Goal: Navigation & Orientation: Understand site structure

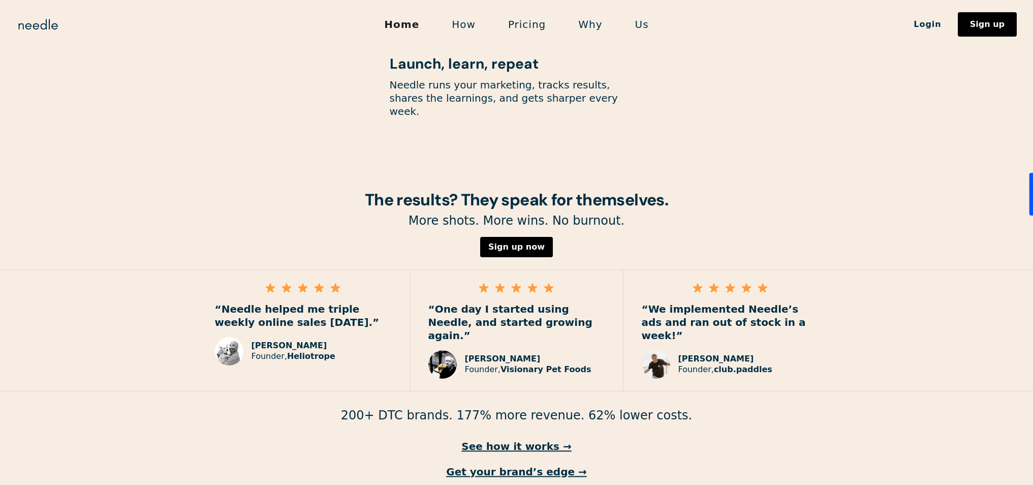
scroll to position [1379, 0]
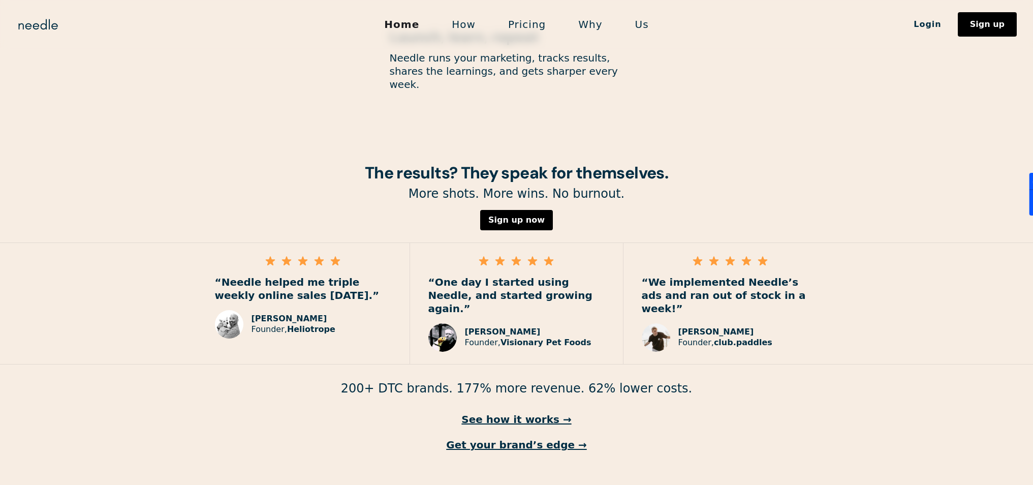
click at [469, 28] on link "How" at bounding box center [464, 24] width 56 height 21
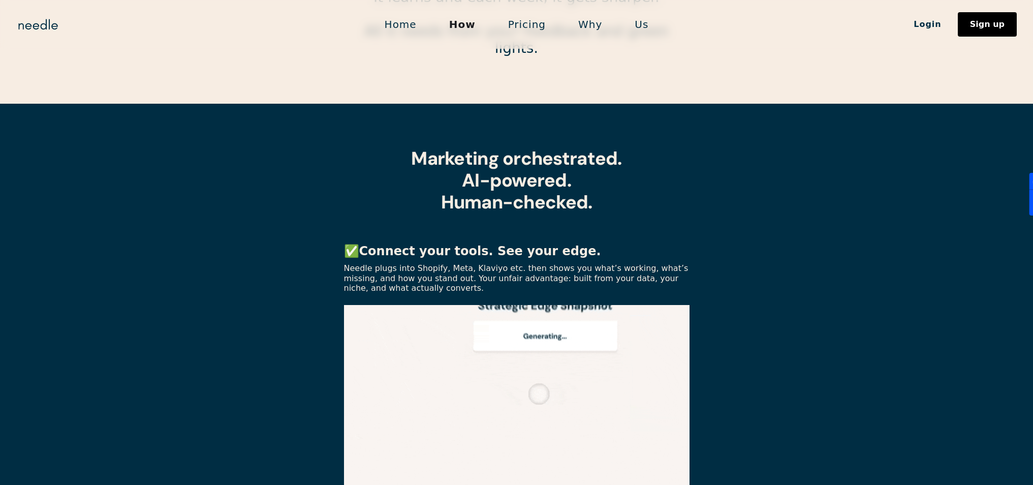
scroll to position [177, 0]
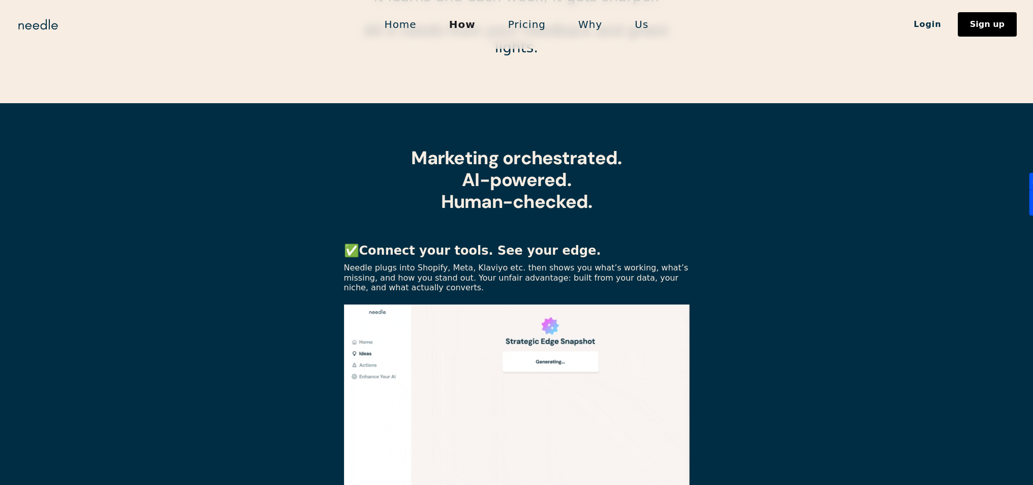
click at [591, 23] on link "Why" at bounding box center [590, 24] width 56 height 21
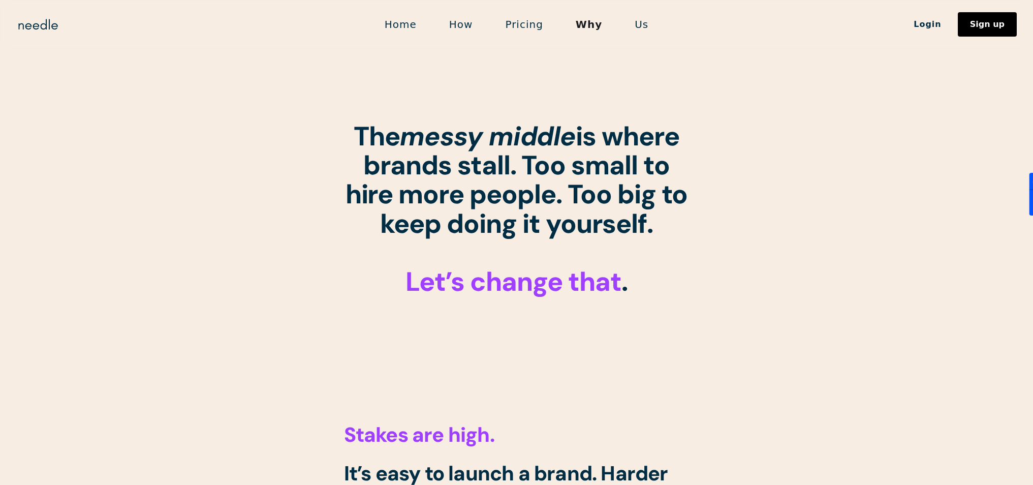
click at [398, 21] on link "Home" at bounding box center [401, 24] width 65 height 21
